Goal: Task Accomplishment & Management: Manage account settings

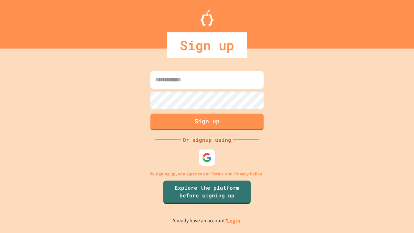
click at [235, 221] on link "Log in." at bounding box center [234, 220] width 15 height 7
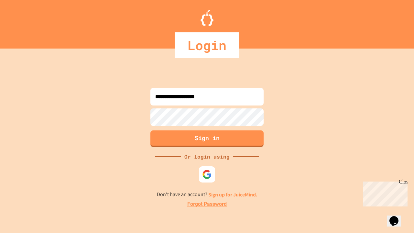
type input "**********"
